Goal: Task Accomplishment & Management: Use online tool/utility

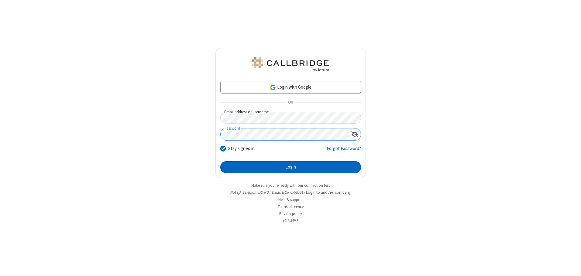
click at [291, 167] on button "Login" at bounding box center [290, 167] width 141 height 12
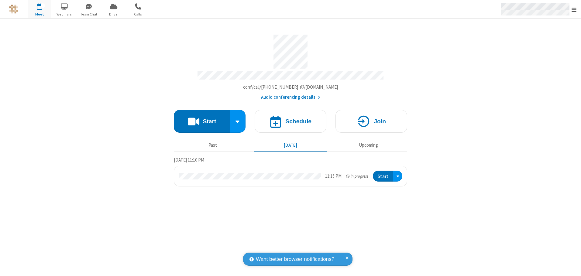
click at [574, 9] on span "Open menu" at bounding box center [574, 10] width 5 height 6
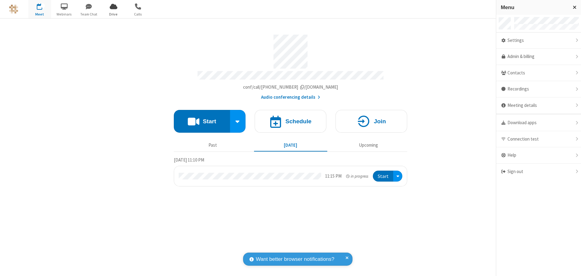
click at [113, 14] on span "Drive" at bounding box center [113, 14] width 23 height 5
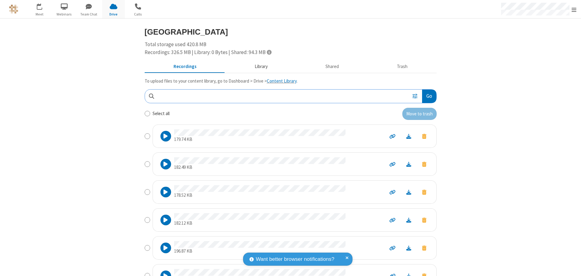
click at [258, 67] on button "Library" at bounding box center [261, 67] width 71 height 12
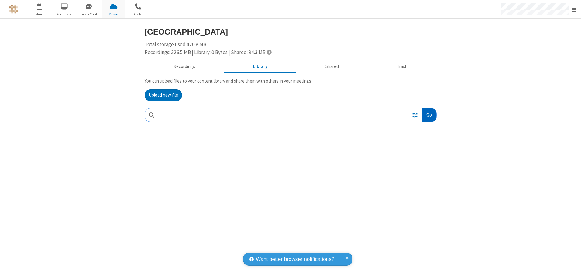
click at [429, 115] on button "Go" at bounding box center [429, 116] width 14 height 14
click at [163, 95] on button "Upload new file" at bounding box center [163, 95] width 37 height 12
